Goal: Find specific page/section: Find specific page/section

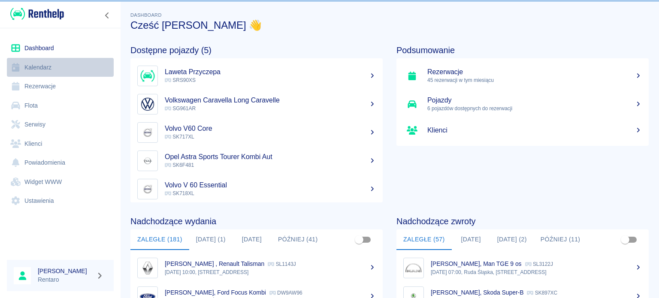
click at [38, 65] on link "Kalendarz" at bounding box center [60, 67] width 107 height 19
